Goal: Task Accomplishment & Management: Use online tool/utility

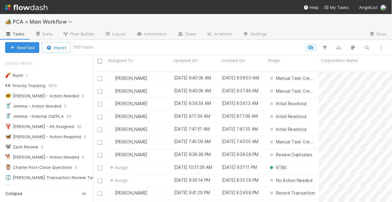
scroll to position [132, 295]
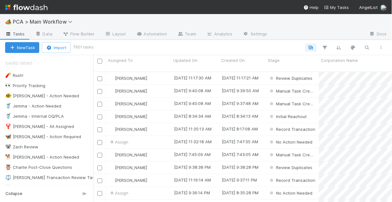
scroll to position [132, 295]
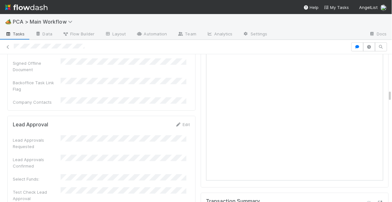
scroll to position [536, 0]
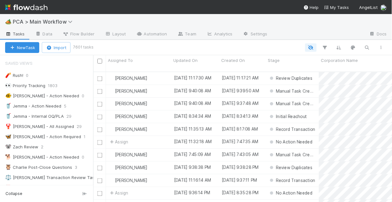
scroll to position [132, 295]
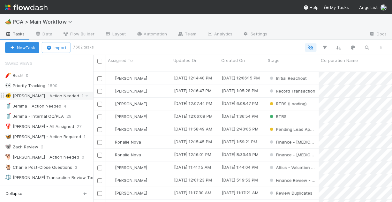
click at [40, 95] on div "🐠 Chris - Action Needed" at bounding box center [42, 96] width 74 height 8
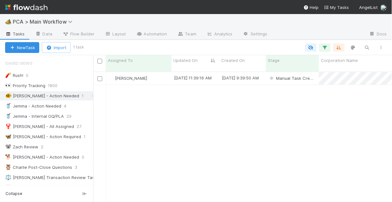
scroll to position [132, 295]
click at [157, 75] on div "Chris DelBianco" at bounding box center [138, 78] width 65 height 12
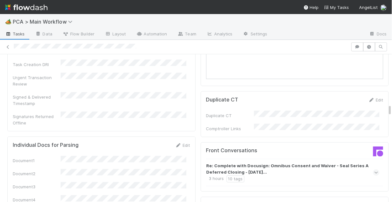
scroll to position [664, 0]
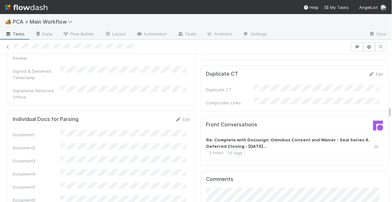
click at [375, 144] on icon at bounding box center [377, 147] width 4 height 6
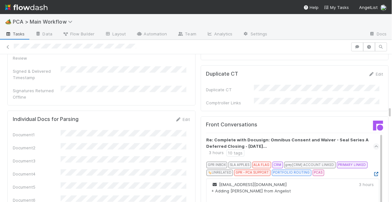
click at [373, 172] on icon at bounding box center [376, 174] width 6 height 4
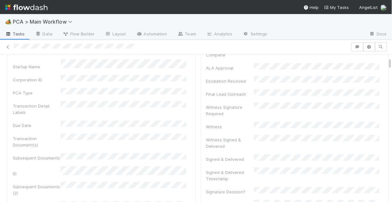
scroll to position [0, 0]
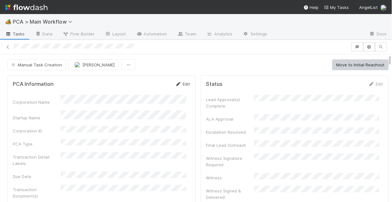
click at [181, 85] on link "Edit" at bounding box center [182, 83] width 15 height 5
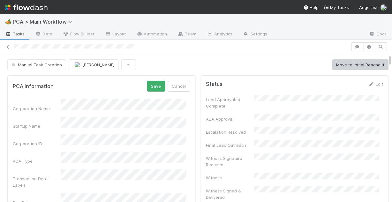
click at [15, 103] on div "Corporation Name" at bounding box center [102, 105] width 178 height 12
click at [51, 123] on div "Startup Name" at bounding box center [102, 123] width 178 height 12
click at [156, 84] on button "Save" at bounding box center [156, 86] width 18 height 11
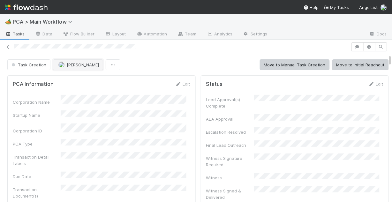
click at [85, 65] on span "[PERSON_NAME]" at bounding box center [83, 64] width 32 height 5
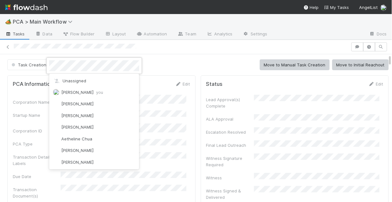
scroll to position [955, 0]
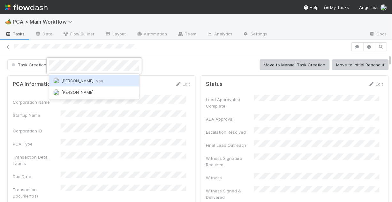
click at [89, 80] on span "Chris DelBianco you" at bounding box center [82, 80] width 42 height 5
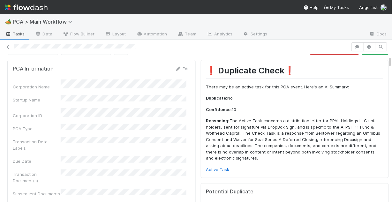
scroll to position [26, 0]
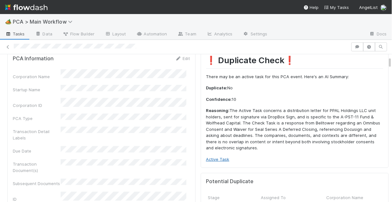
click at [217, 159] on link "Active Task" at bounding box center [217, 159] width 23 height 5
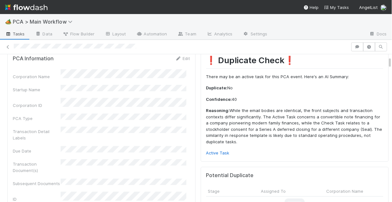
scroll to position [0, 0]
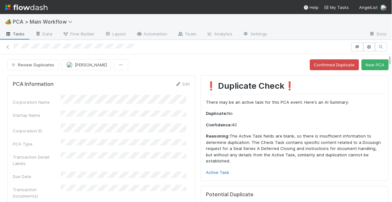
click at [216, 167] on div "❗ Duplicate Check❗️ There may be an active task for this PCA event. Here's an A…" at bounding box center [295, 128] width 178 height 95
click at [246, 166] on div "❗ Duplicate Check❗️ There may be an active task for this PCA event. Here's an A…" at bounding box center [295, 128] width 178 height 95
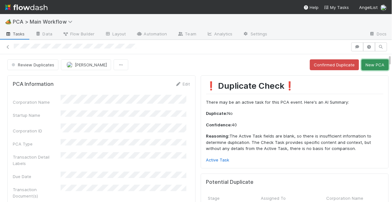
click at [362, 67] on button "New PCA" at bounding box center [375, 64] width 27 height 11
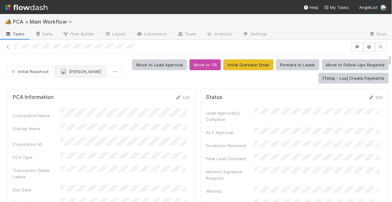
click at [80, 75] on button "[PERSON_NAME]" at bounding box center [80, 71] width 50 height 11
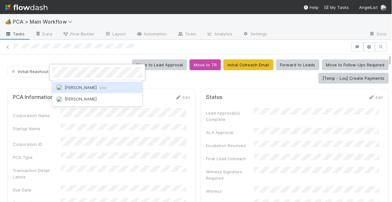
click at [91, 87] on span "Chris DelBianco you" at bounding box center [86, 87] width 42 height 5
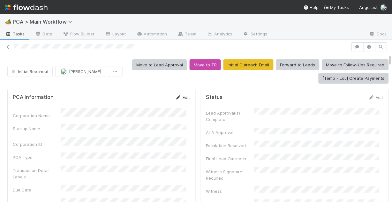
click at [181, 97] on link "Edit" at bounding box center [182, 97] width 15 height 5
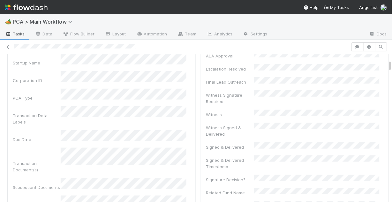
scroll to position [26, 0]
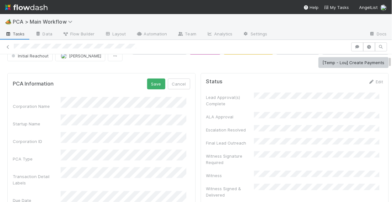
scroll to position [0, 0]
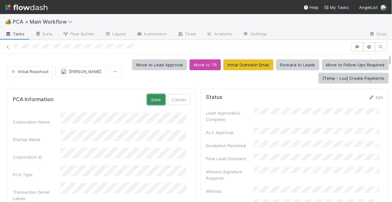
click at [147, 97] on button "Save" at bounding box center [156, 99] width 18 height 11
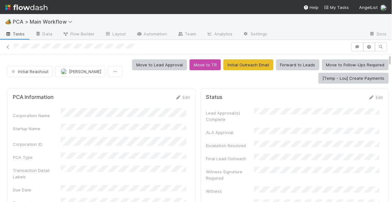
click at [181, 95] on link "Edit" at bounding box center [182, 97] width 15 height 5
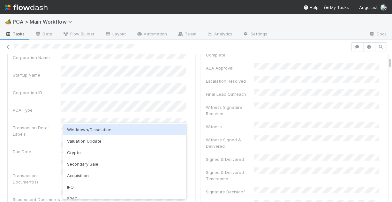
scroll to position [38, 0]
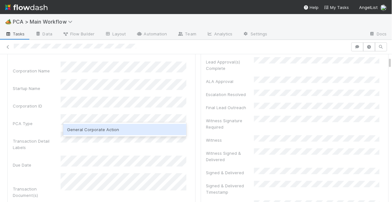
click at [112, 130] on div "General Corporate Action" at bounding box center [124, 129] width 123 height 11
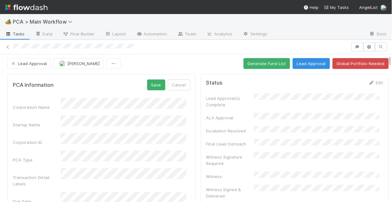
scroll to position [0, 0]
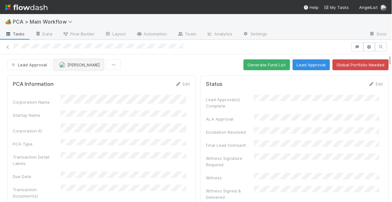
click at [80, 66] on span "[PERSON_NAME]" at bounding box center [83, 64] width 32 height 5
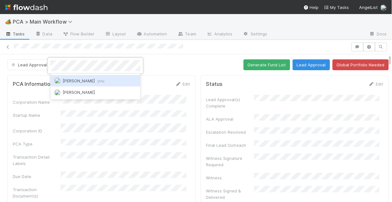
click at [88, 81] on span "[PERSON_NAME] you" at bounding box center [84, 80] width 42 height 5
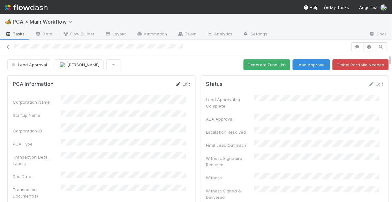
click at [182, 86] on div "Edit" at bounding box center [182, 84] width 15 height 6
click at [181, 84] on link "Edit" at bounding box center [182, 83] width 15 height 5
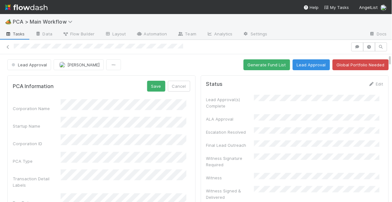
scroll to position [26, 0]
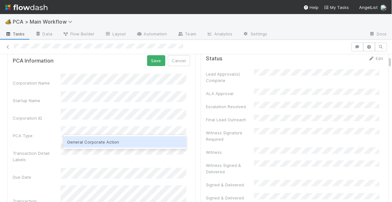
click at [105, 138] on div "General Corporate Action" at bounding box center [124, 141] width 123 height 11
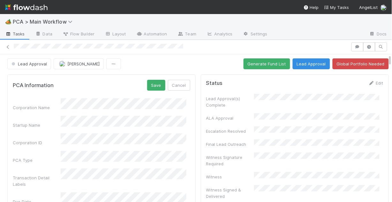
scroll to position [0, 0]
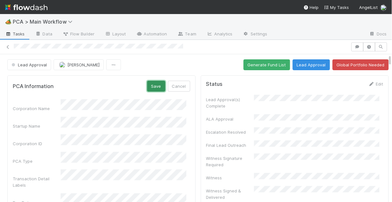
click at [151, 84] on button "Save" at bounding box center [156, 86] width 18 height 11
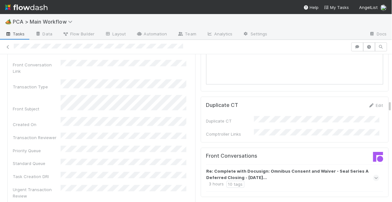
scroll to position [639, 0]
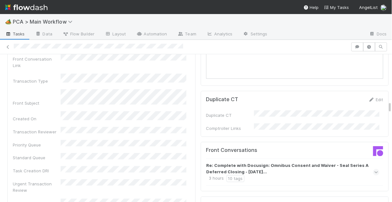
click at [375, 169] on icon at bounding box center [377, 172] width 4 height 6
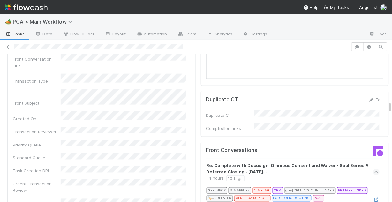
click at [373, 198] on icon at bounding box center [376, 200] width 6 height 4
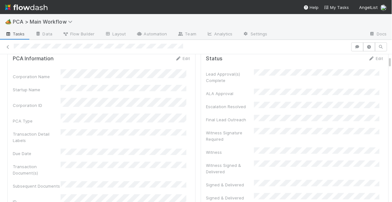
scroll to position [0, 0]
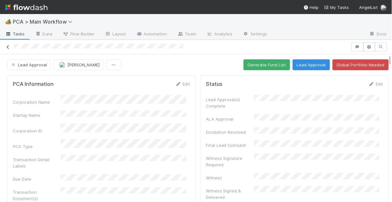
click at [7, 46] on icon at bounding box center [8, 47] width 6 height 4
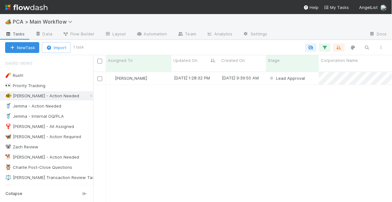
scroll to position [132, 295]
click at [207, 75] on div "8/28/25, 1:28:32 PM" at bounding box center [192, 78] width 36 height 6
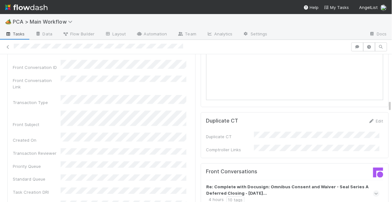
scroll to position [639, 0]
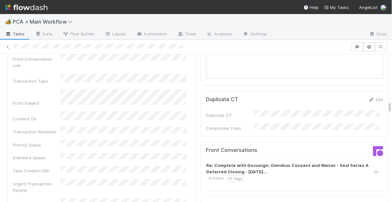
click at [375, 169] on icon at bounding box center [377, 172] width 4 height 6
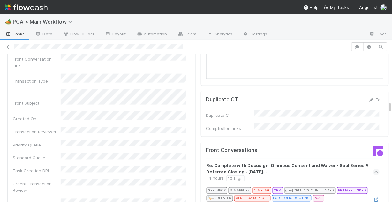
click at [373, 198] on icon at bounding box center [376, 200] width 6 height 4
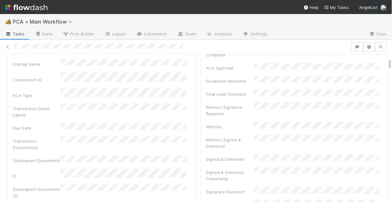
scroll to position [0, 0]
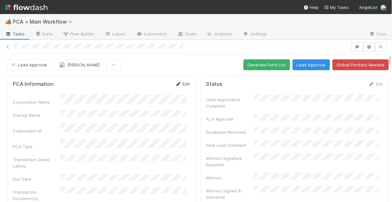
click at [180, 84] on link "Edit" at bounding box center [182, 83] width 15 height 5
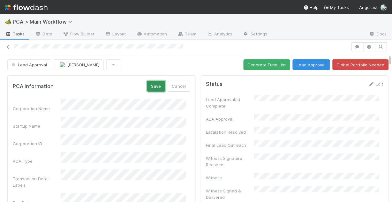
click at [151, 89] on button "Save" at bounding box center [156, 86] width 18 height 11
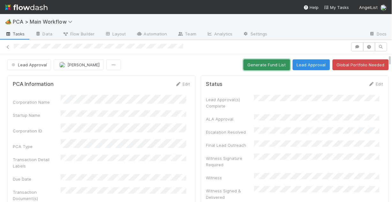
click at [254, 67] on button "Generate Fund List" at bounding box center [267, 64] width 47 height 11
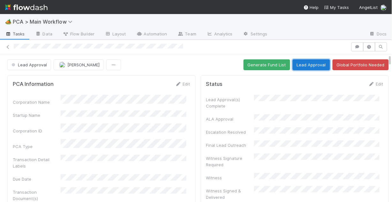
click at [294, 65] on button "Lead Approval" at bounding box center [311, 64] width 37 height 11
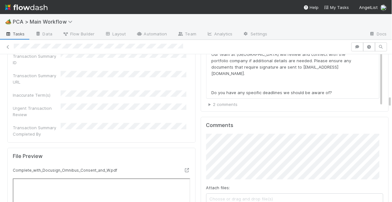
scroll to position [873, 0]
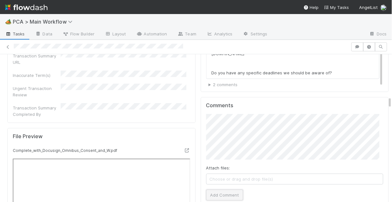
click at [226, 190] on button "Add Comment" at bounding box center [224, 195] width 37 height 11
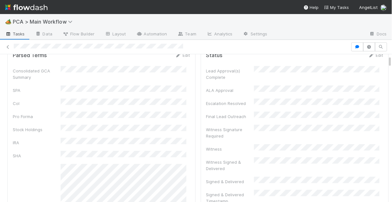
scroll to position [0, 0]
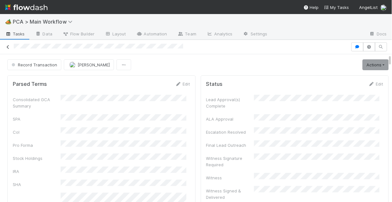
click at [7, 46] on icon at bounding box center [8, 47] width 6 height 4
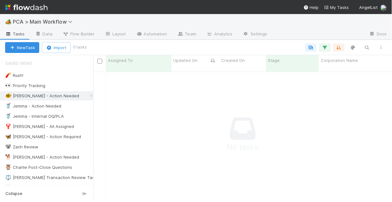
scroll to position [4, 4]
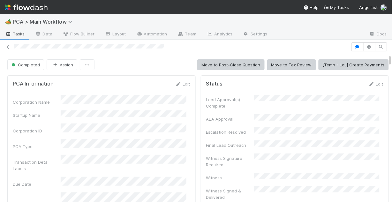
click at [13, 46] on div at bounding box center [196, 46] width 392 height 9
click at [368, 84] on icon at bounding box center [371, 84] width 6 height 4
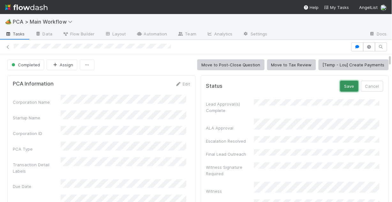
click at [340, 87] on button "Save" at bounding box center [349, 86] width 18 height 11
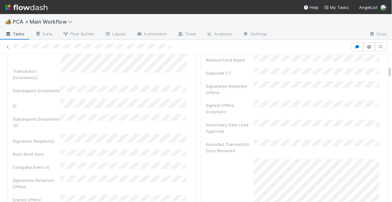
scroll to position [204, 0]
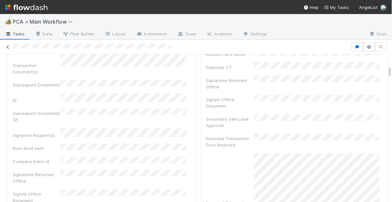
click at [7, 48] on icon at bounding box center [8, 47] width 6 height 4
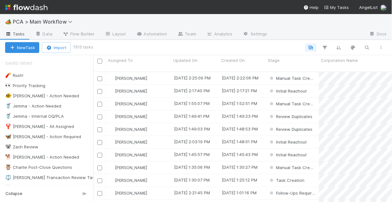
scroll to position [132, 295]
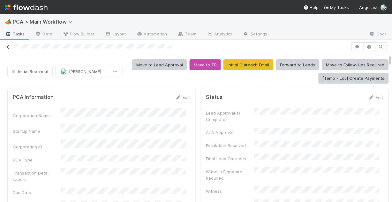
click at [8, 45] on icon at bounding box center [8, 47] width 6 height 4
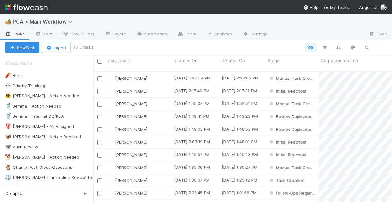
scroll to position [132, 295]
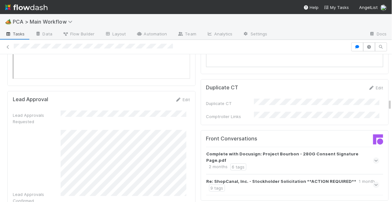
scroll to position [843, 0]
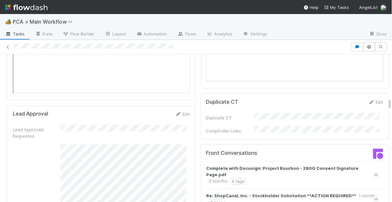
click at [375, 196] on icon at bounding box center [377, 199] width 4 height 6
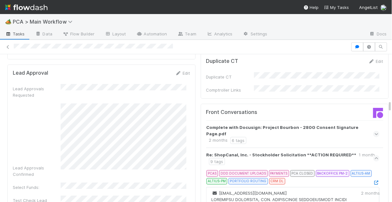
scroll to position [894, 0]
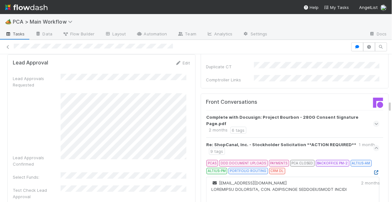
click at [373, 171] on icon at bounding box center [376, 173] width 6 height 4
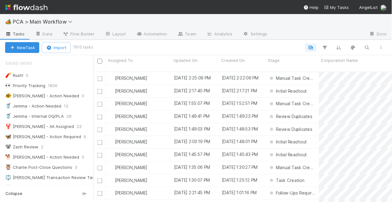
scroll to position [132, 295]
